Goal: Task Accomplishment & Management: Use online tool/utility

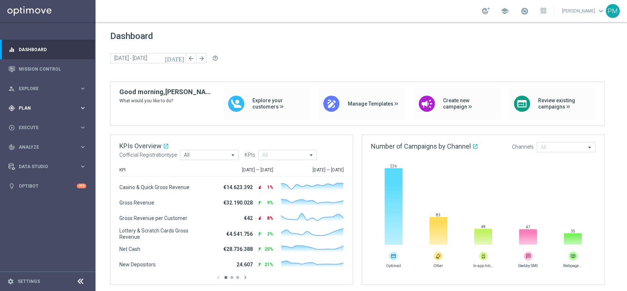
click at [33, 107] on span "Plan" at bounding box center [49, 108] width 61 height 4
click at [36, 145] on span "Templates" at bounding box center [45, 145] width 53 height 4
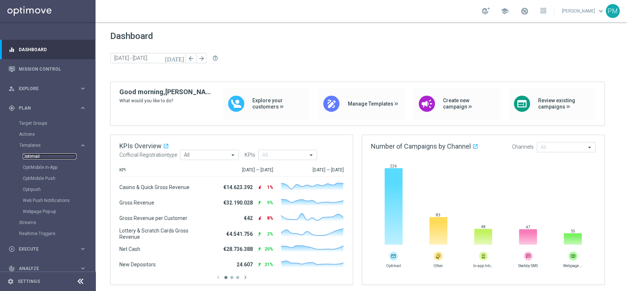
click at [38, 158] on link "Optimail" at bounding box center [50, 156] width 54 height 6
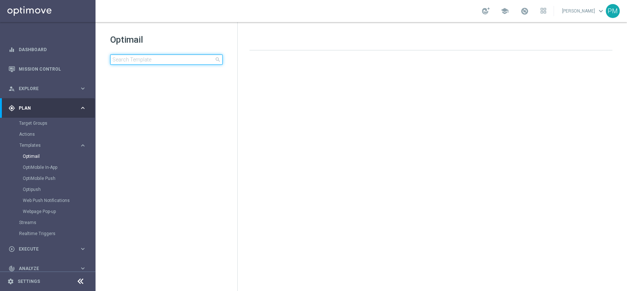
click at [179, 59] on input at bounding box center [166, 59] width 112 height 10
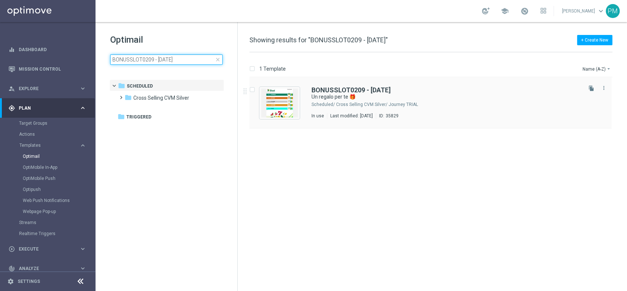
type input "BONUSSLOT0209 - [DATE]"
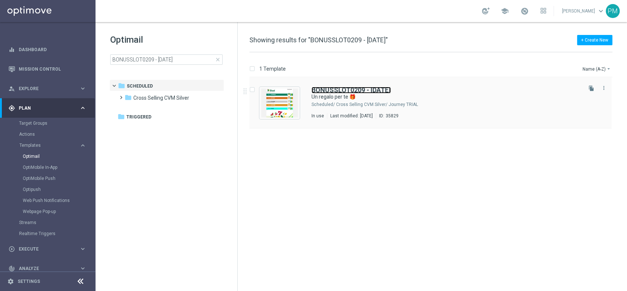
click at [336, 88] on b "BONUSSLOT0209 - [DATE]" at bounding box center [350, 90] width 79 height 8
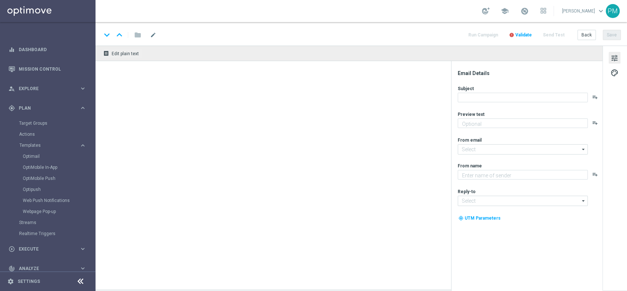
type textarea "Per divertirti con Slot e [PERSON_NAME] e Vinci 🎰🍀"
type input "[EMAIL_ADDRESS][DOMAIN_NAME]"
type textarea "Sisal"
type input "[EMAIL_ADDRESS][DOMAIN_NAME]"
